Goal: Task Accomplishment & Management: Manage account settings

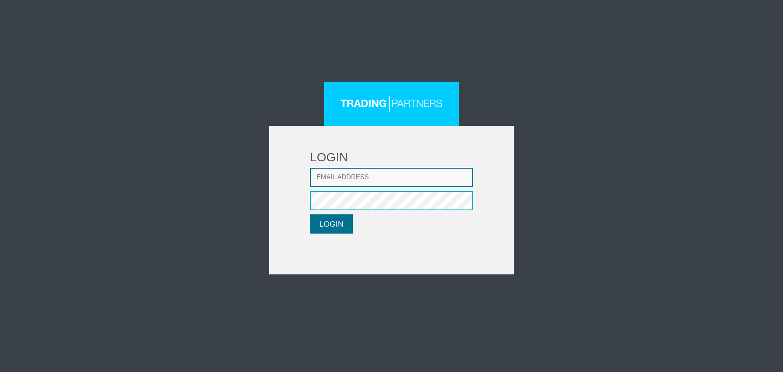
type input "LMatthaiou@fxcess.com"
click at [317, 217] on button "LOGIN" at bounding box center [331, 223] width 43 height 19
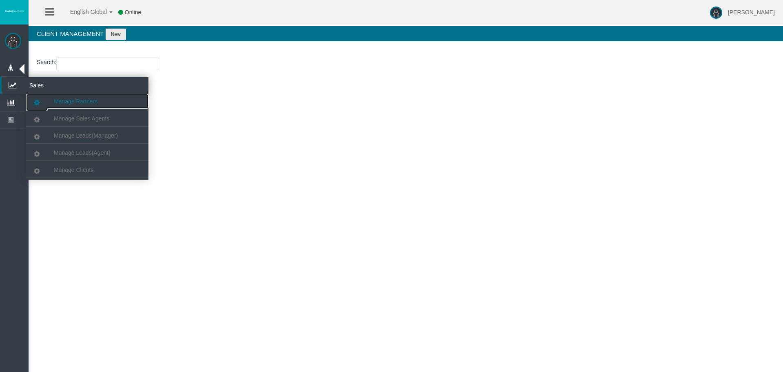
click at [89, 95] on link "Manage Partners" at bounding box center [87, 101] width 122 height 15
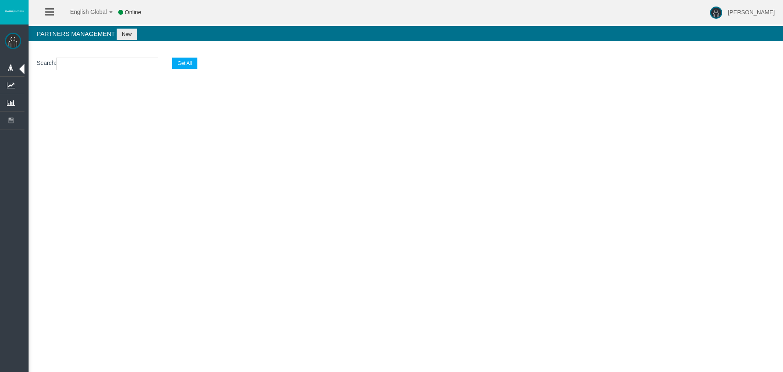
click at [115, 64] on input "text" at bounding box center [107, 64] width 102 height 13
paste input "IBhok9o"
type input "IBhok9o"
select select "25"
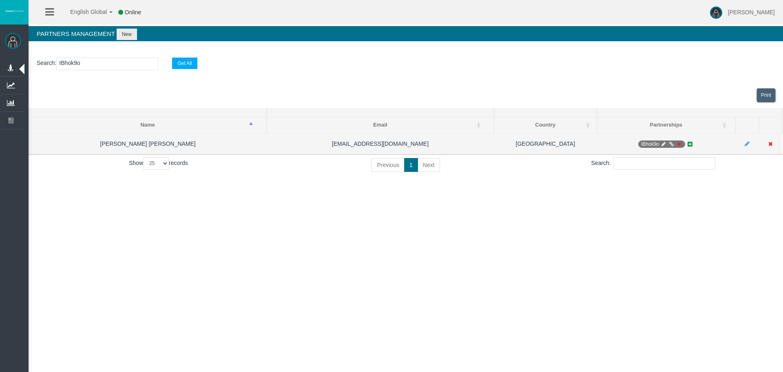
type input "IBhok9o"
click at [668, 144] on icon at bounding box center [671, 144] width 6 height 5
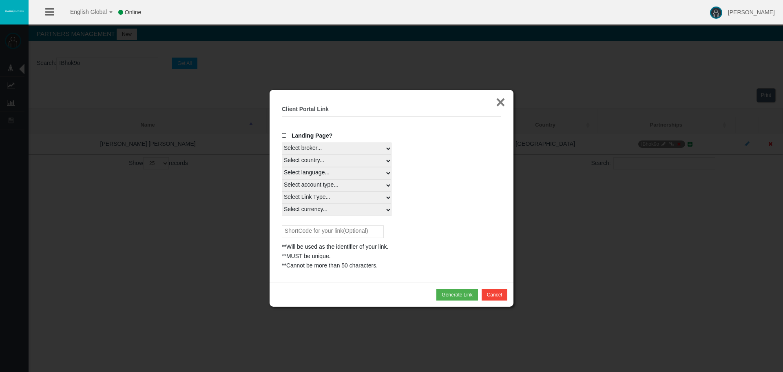
click at [504, 103] on button "×" at bounding box center [500, 102] width 9 height 16
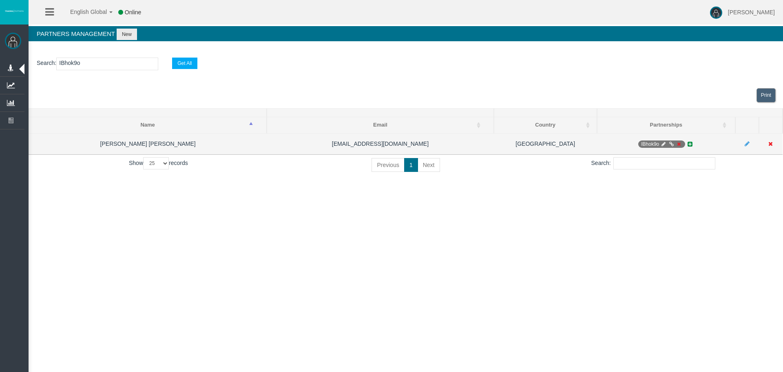
click at [666, 146] on icon at bounding box center [664, 144] width 6 height 5
select select "0"
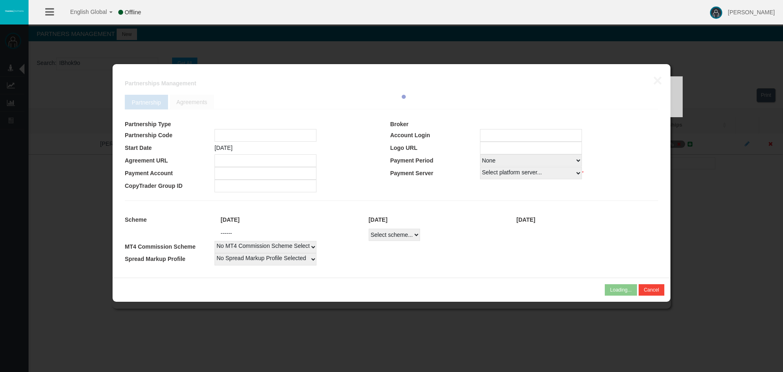
type input "IBhok9o"
type input "19269539"
select select "1"
type input "19269539"
select select "1"
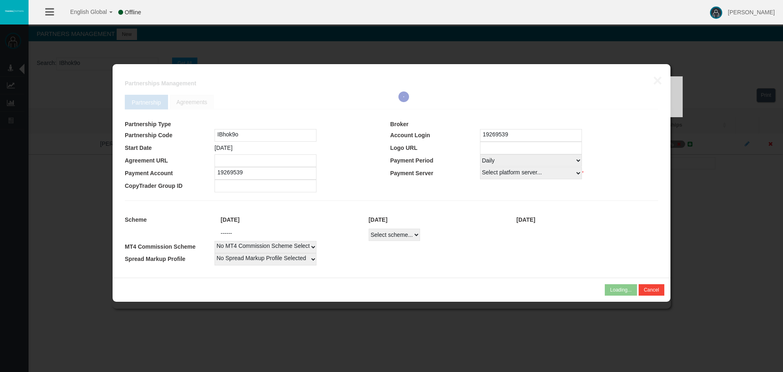
select select
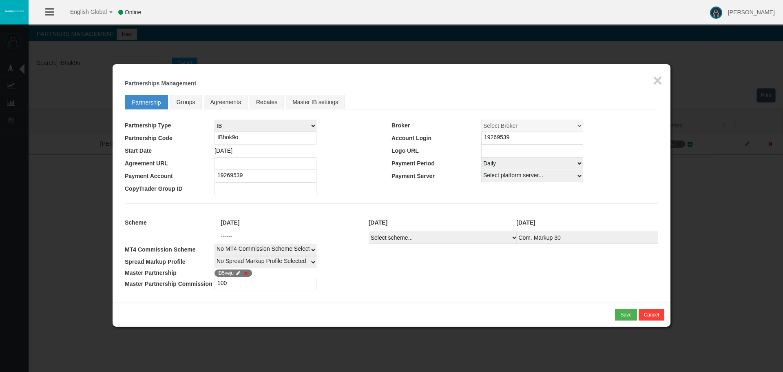
click at [509, 167] on select "Select Payment Period... None Daily Weekly Mid-Month Monthly" at bounding box center [533, 163] width 102 height 12
select select "0"
click at [482, 157] on select "Select Payment Period... None Daily Weekly Mid-Month Monthly" at bounding box center [533, 163] width 102 height 12
click at [619, 308] on div "* You cannot combine MLM type of partnership with NSR type of scheme! Save Canc…" at bounding box center [392, 314] width 558 height 24
click at [627, 316] on div "Save" at bounding box center [626, 314] width 11 height 7
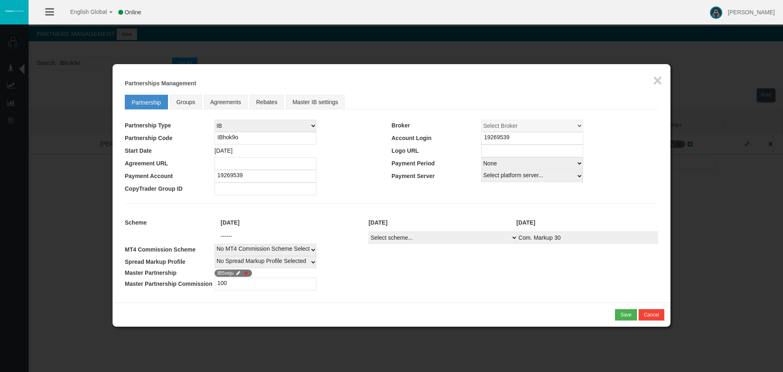
click at [627, 317] on section "Save" at bounding box center [626, 314] width 23 height 7
click at [622, 315] on div "Confirm" at bounding box center [623, 314] width 17 height 7
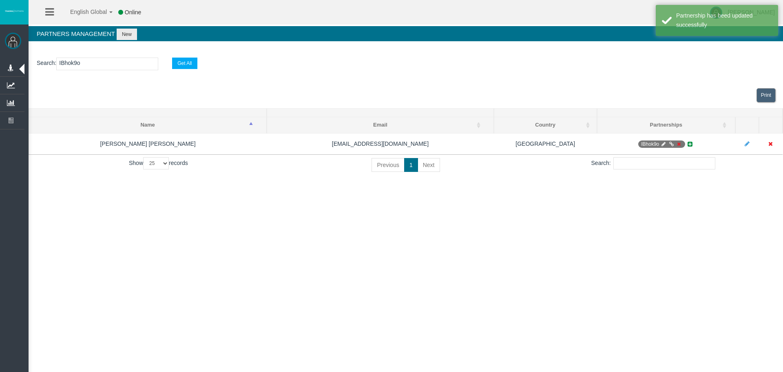
click at [95, 61] on input "IBhok9o" at bounding box center [107, 64] width 102 height 13
click at [95, 62] on input "IBhok9o" at bounding box center [107, 64] width 102 height 13
paste input "90wel"
type input "IB90wel"
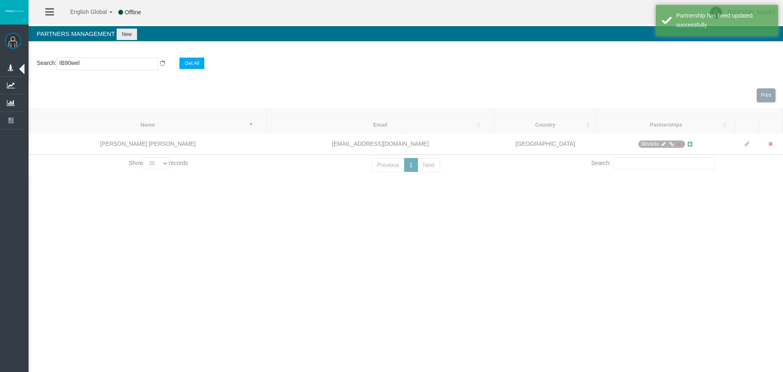
select select "25"
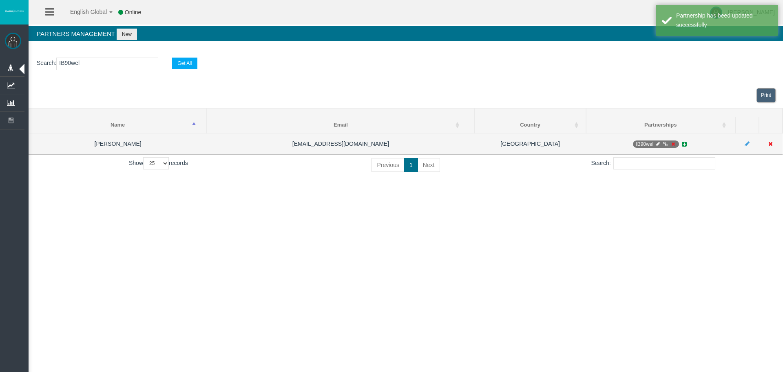
type input "IB90wel"
click at [657, 145] on icon at bounding box center [658, 144] width 6 height 5
select select "0"
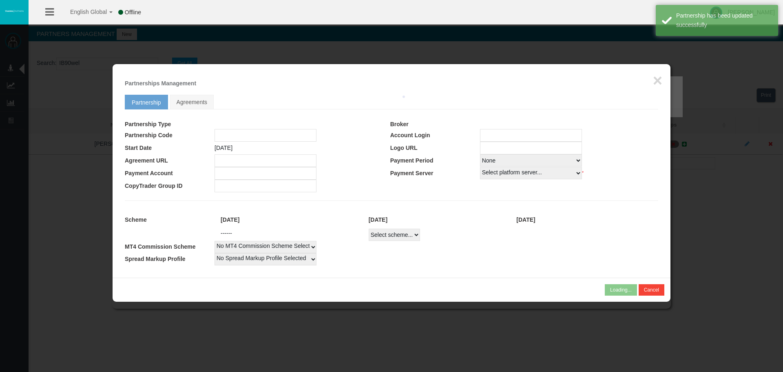
type input "IB90wel"
type input "19269541"
select select "1"
type input "19269541"
select select "1"
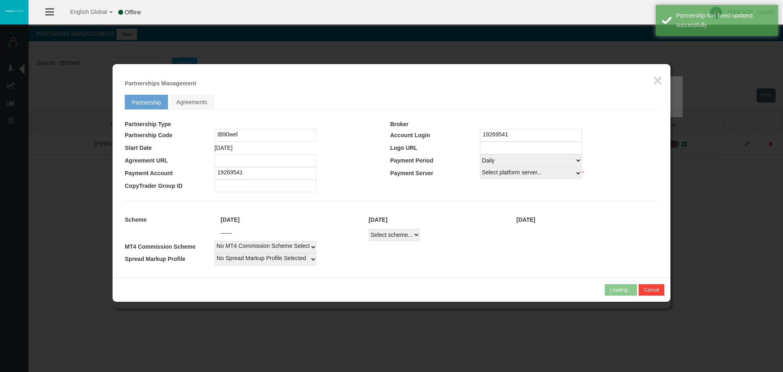
select select
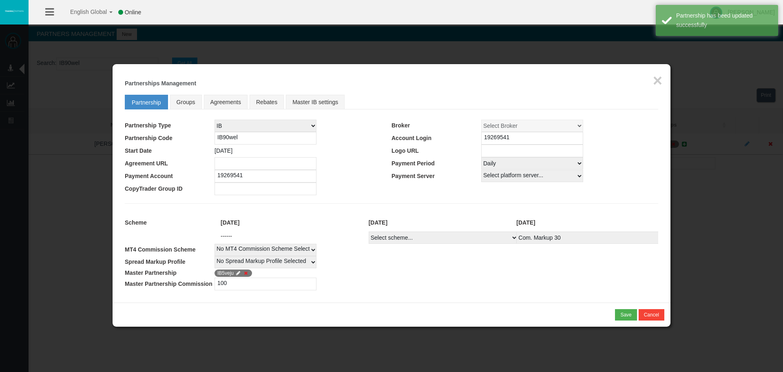
drag, startPoint x: 517, startPoint y: 164, endPoint x: 516, endPoint y: 169, distance: 5.0
click at [517, 164] on select "Select Payment Period... None Daily Weekly Mid-Month Monthly" at bounding box center [533, 163] width 102 height 12
select select "0"
click at [482, 157] on select "Select Payment Period... None Daily Weekly Mid-Month Monthly" at bounding box center [533, 163] width 102 height 12
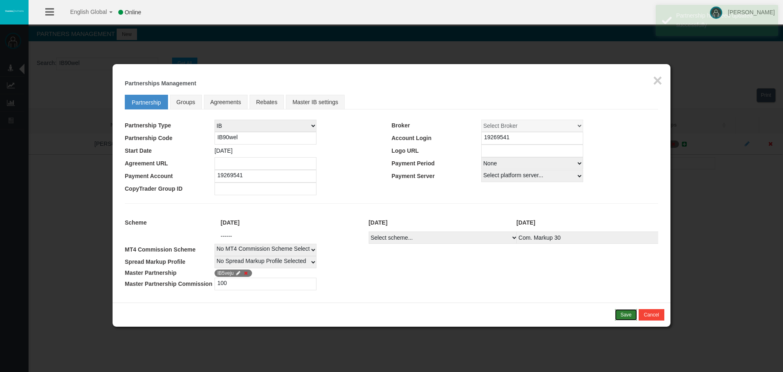
drag, startPoint x: 622, startPoint y: 311, endPoint x: 625, endPoint y: 315, distance: 4.4
click at [623, 313] on div "Save" at bounding box center [626, 314] width 11 height 7
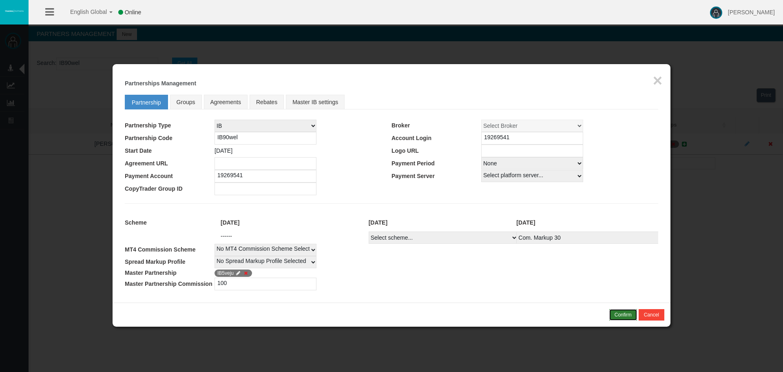
click at [614, 312] on button "Confirm" at bounding box center [624, 314] width 28 height 11
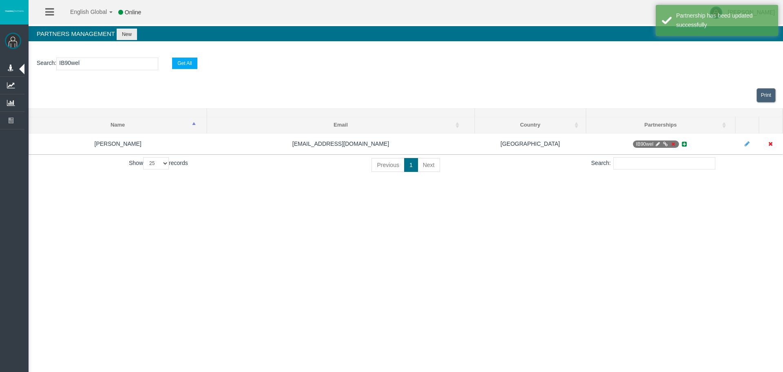
click at [127, 62] on input "IB90wel" at bounding box center [107, 64] width 102 height 13
paste input "0wj9k"
type input "IB0wj9k"
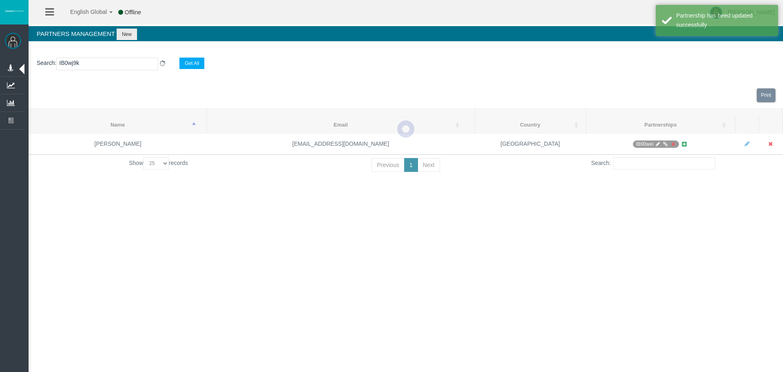
select select "25"
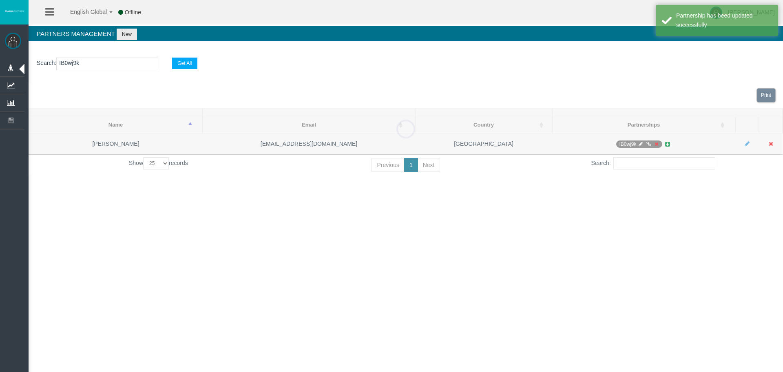
type input "IB0wj9k"
click at [641, 144] on icon at bounding box center [641, 144] width 6 height 5
select select "0"
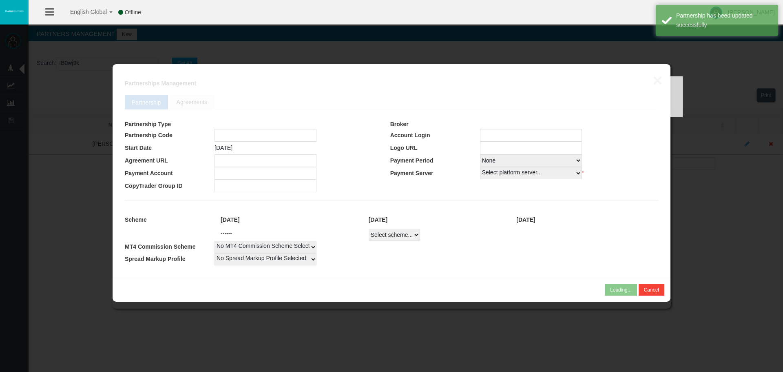
type input "IB0wj9k"
type input "19269547"
select select "1"
type input "19269547"
select select "1"
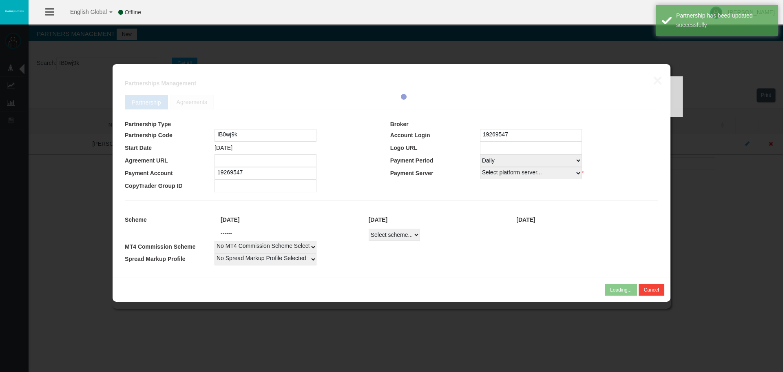
select select
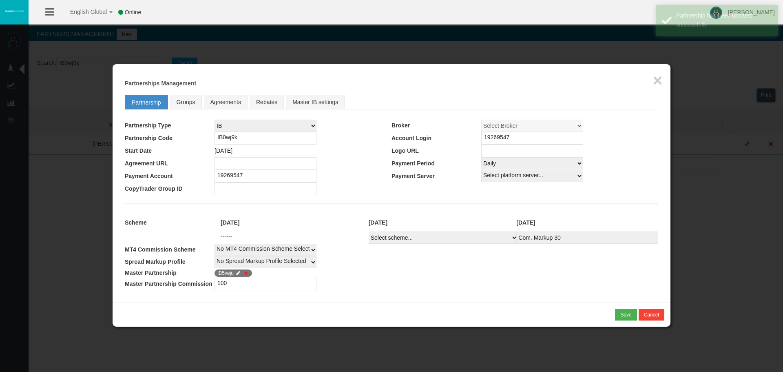
drag, startPoint x: 507, startPoint y: 159, endPoint x: 500, endPoint y: 169, distance: 12.0
click at [507, 160] on select "Select Payment Period... None Daily Weekly Mid-Month Monthly" at bounding box center [533, 163] width 102 height 12
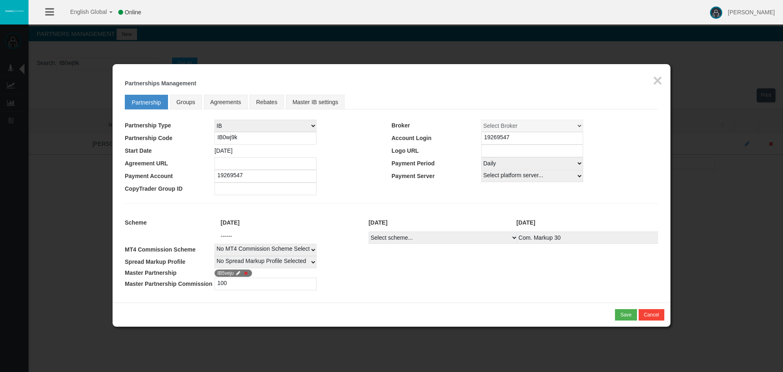
select select "0"
click at [482, 157] on select "Select Payment Period... None Daily Weekly Mid-Month Monthly" at bounding box center [533, 163] width 102 height 12
click at [442, 198] on fieldset "Partnership Groups Agreements Rebates Master IB settings Partnership Type IB Af…" at bounding box center [392, 191] width 534 height 200
drag, startPoint x: 617, startPoint y: 313, endPoint x: 640, endPoint y: 318, distance: 24.0
click at [619, 313] on button "Save" at bounding box center [626, 314] width 22 height 11
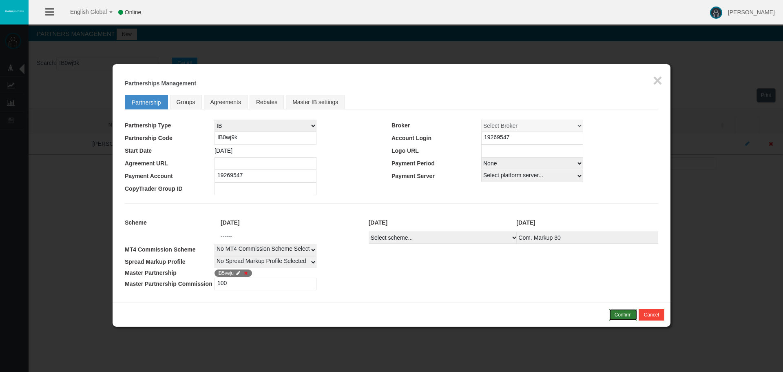
click at [627, 316] on div "Confirm" at bounding box center [623, 314] width 17 height 7
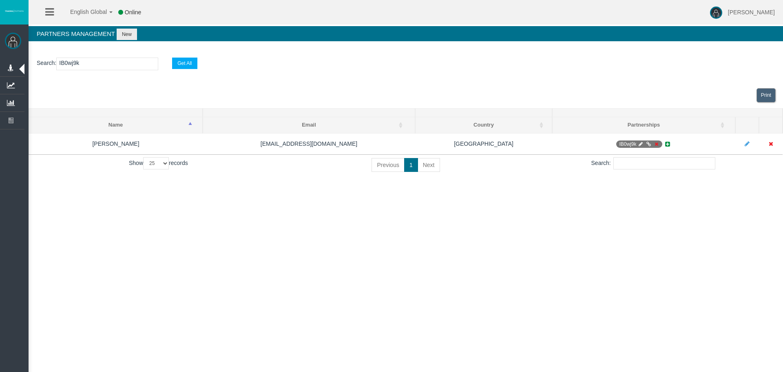
click at [79, 51] on section "Search : IB0wj9k Get All" at bounding box center [406, 65] width 755 height 33
click at [77, 59] on input "IB0wj9k" at bounding box center [107, 64] width 102 height 13
paste input "714r7"
type input "IB714r7"
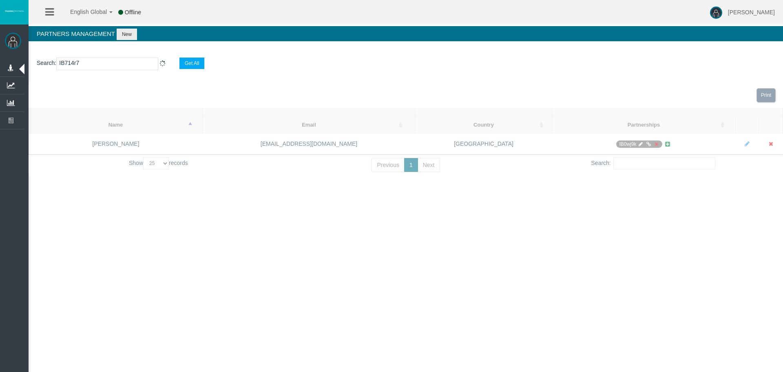
select select "25"
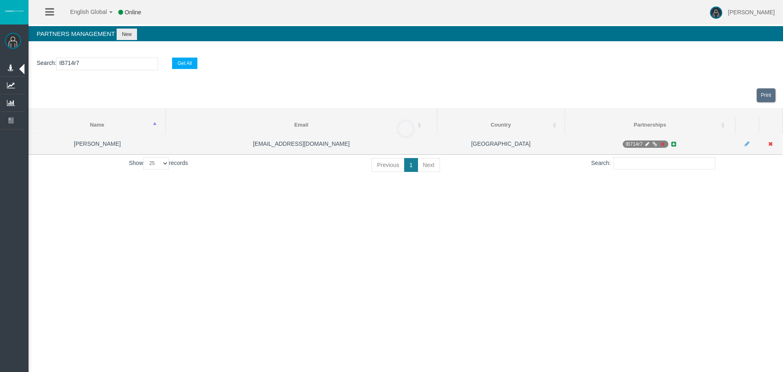
type input "IB714r7"
click at [644, 144] on span "IB714r7" at bounding box center [646, 143] width 46 height 7
click at [647, 144] on icon at bounding box center [647, 144] width 6 height 5
select select "0"
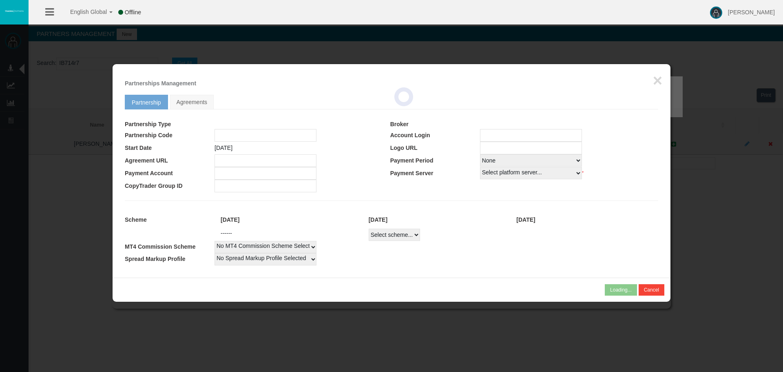
type input "IB714r7"
type input "19269137"
select select
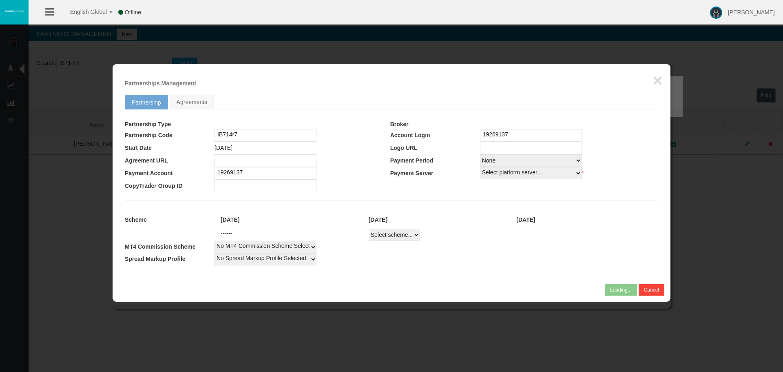
select select
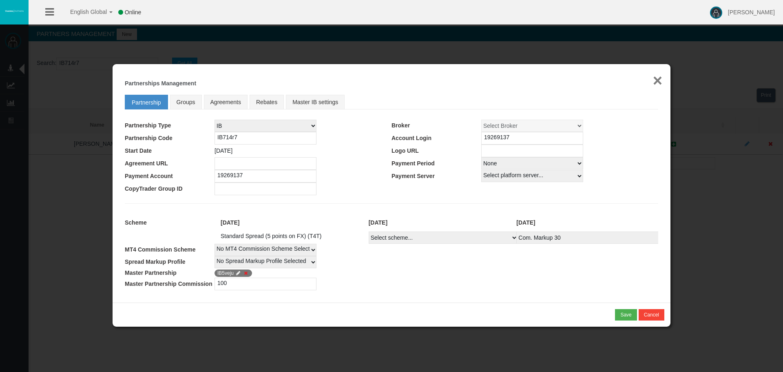
click at [661, 82] on button "×" at bounding box center [657, 80] width 9 height 16
